Goal: Transaction & Acquisition: Purchase product/service

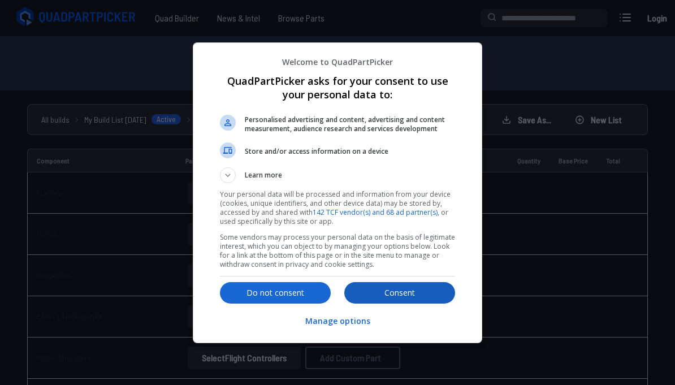
click at [401, 298] on p "Consent" at bounding box center [399, 292] width 111 height 11
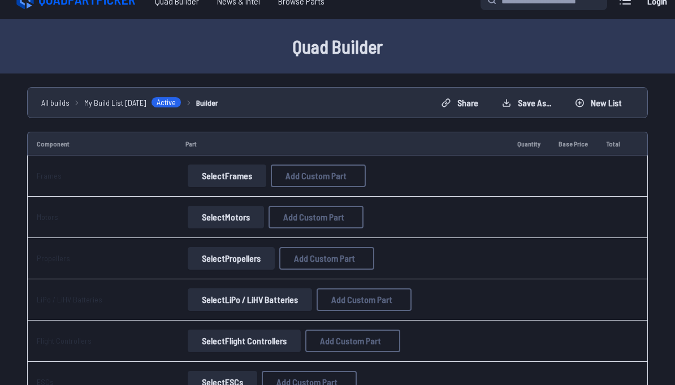
scroll to position [14, 0]
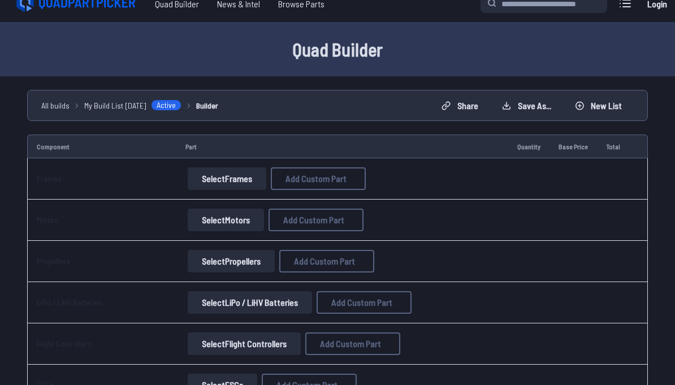
click at [237, 178] on button "Select Frames" at bounding box center [227, 178] width 79 height 23
click at [216, 178] on button "Select Frames" at bounding box center [227, 178] width 79 height 23
click at [210, 183] on button "Select Frames" at bounding box center [227, 178] width 79 height 23
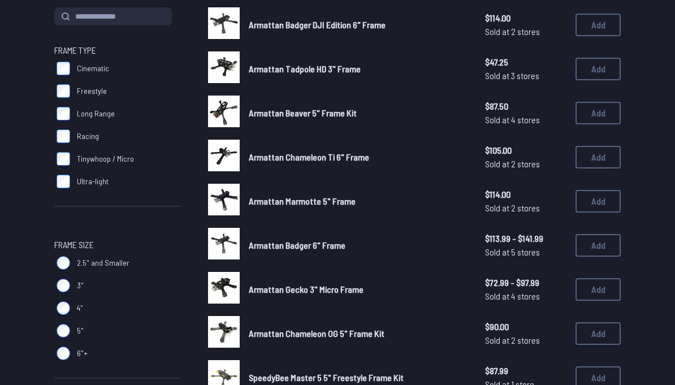
scroll to position [137, 0]
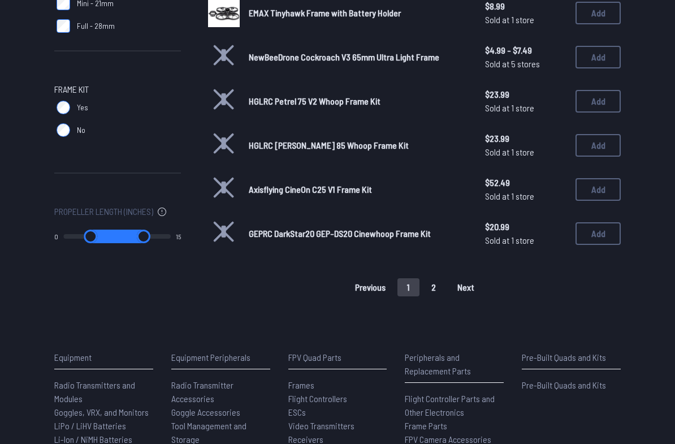
scroll to position [763, 0]
click at [470, 288] on span "Next" at bounding box center [465, 287] width 17 height 9
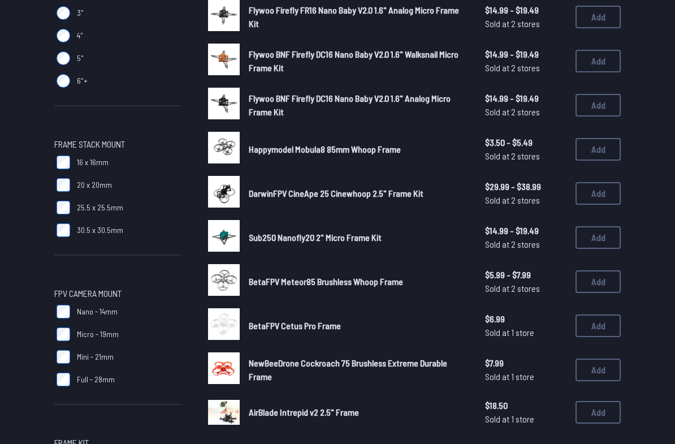
scroll to position [412, 0]
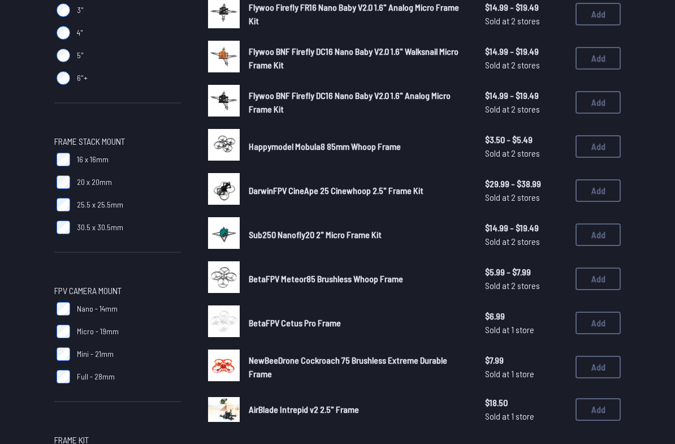
click at [249, 384] on span "AirBlade Intrepid v2 2.5" Frame" at bounding box center [304, 409] width 110 height 11
click at [319, 384] on span "AirBlade Intrepid v2 2.5" Frame" at bounding box center [304, 409] width 110 height 11
click at [598, 384] on button "Add" at bounding box center [597, 409] width 45 height 23
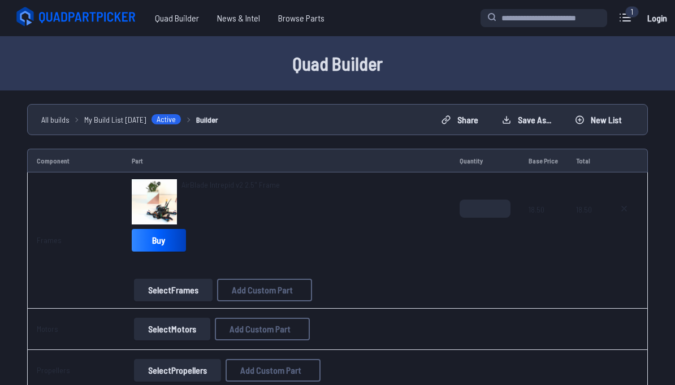
click at [162, 205] on img at bounding box center [154, 201] width 45 height 45
click at [216, 188] on span "AirBlade Intrepid v2 2.5" Frame" at bounding box center [230, 185] width 98 height 10
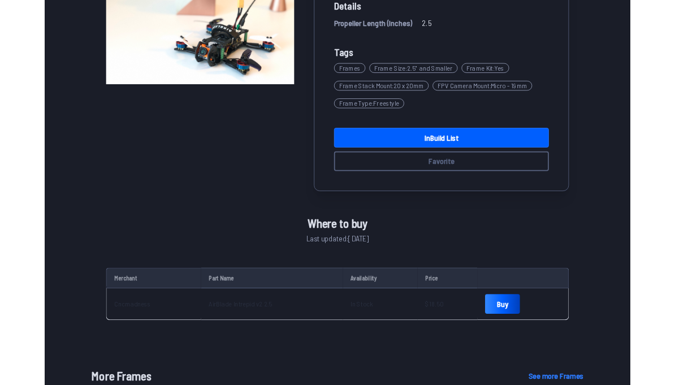
scroll to position [190, 0]
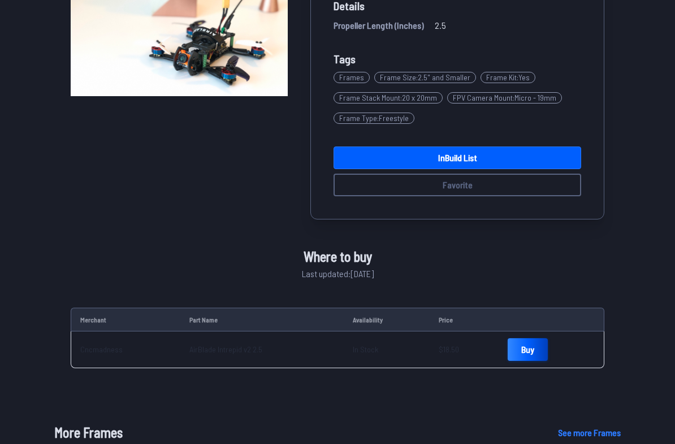
click at [527, 353] on link "Buy" at bounding box center [528, 349] width 40 height 23
